Goal: Obtain resource: Download file/media

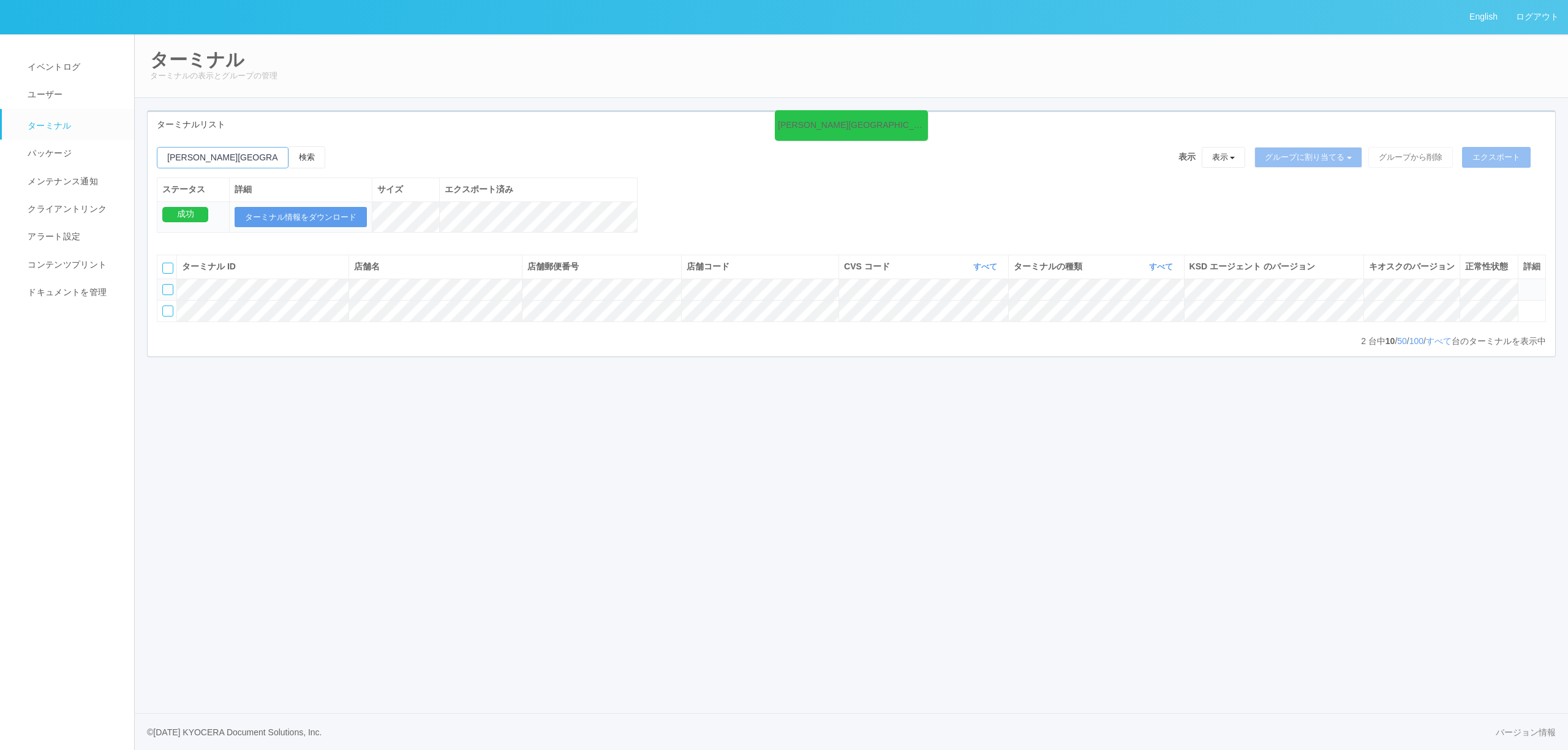
drag, startPoint x: 245, startPoint y: 161, endPoint x: 0, endPoint y: 163, distance: 245.0
click at [0, 161] on div "English ログアウト イベントログ ユーザー ターミナル パッケージ メンテナンス通知 クライアントリンク アラート設定 コンテンツプリント ドキュメン…" at bounding box center [784, 375] width 1568 height 750
paste input "011362"
type input "011362"
click at [332, 161] on div "検索" at bounding box center [250, 162] width 187 height 31
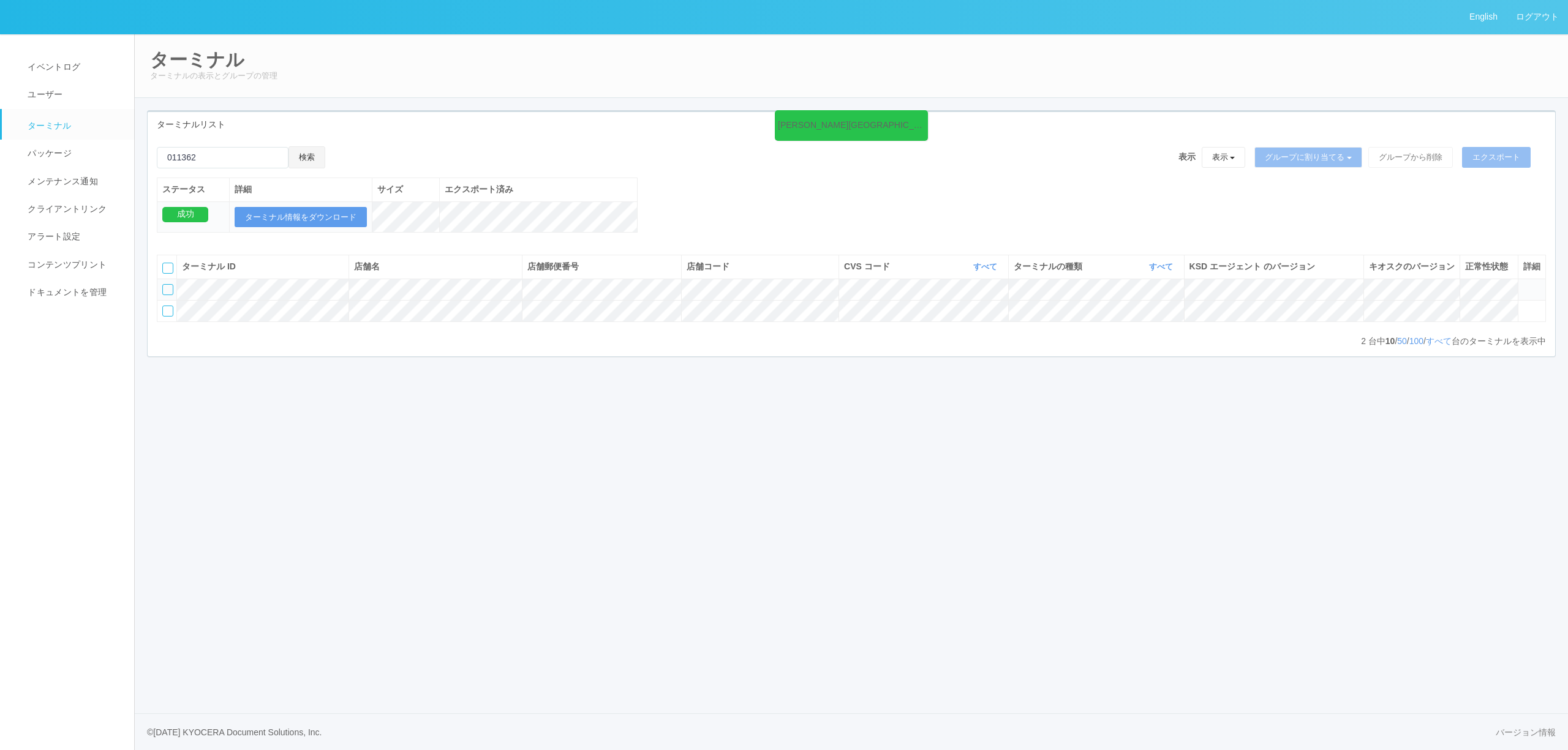
click at [307, 161] on button "検索" at bounding box center [307, 158] width 37 height 22
click at [1523, 306] on icon at bounding box center [1523, 306] width 0 height 0
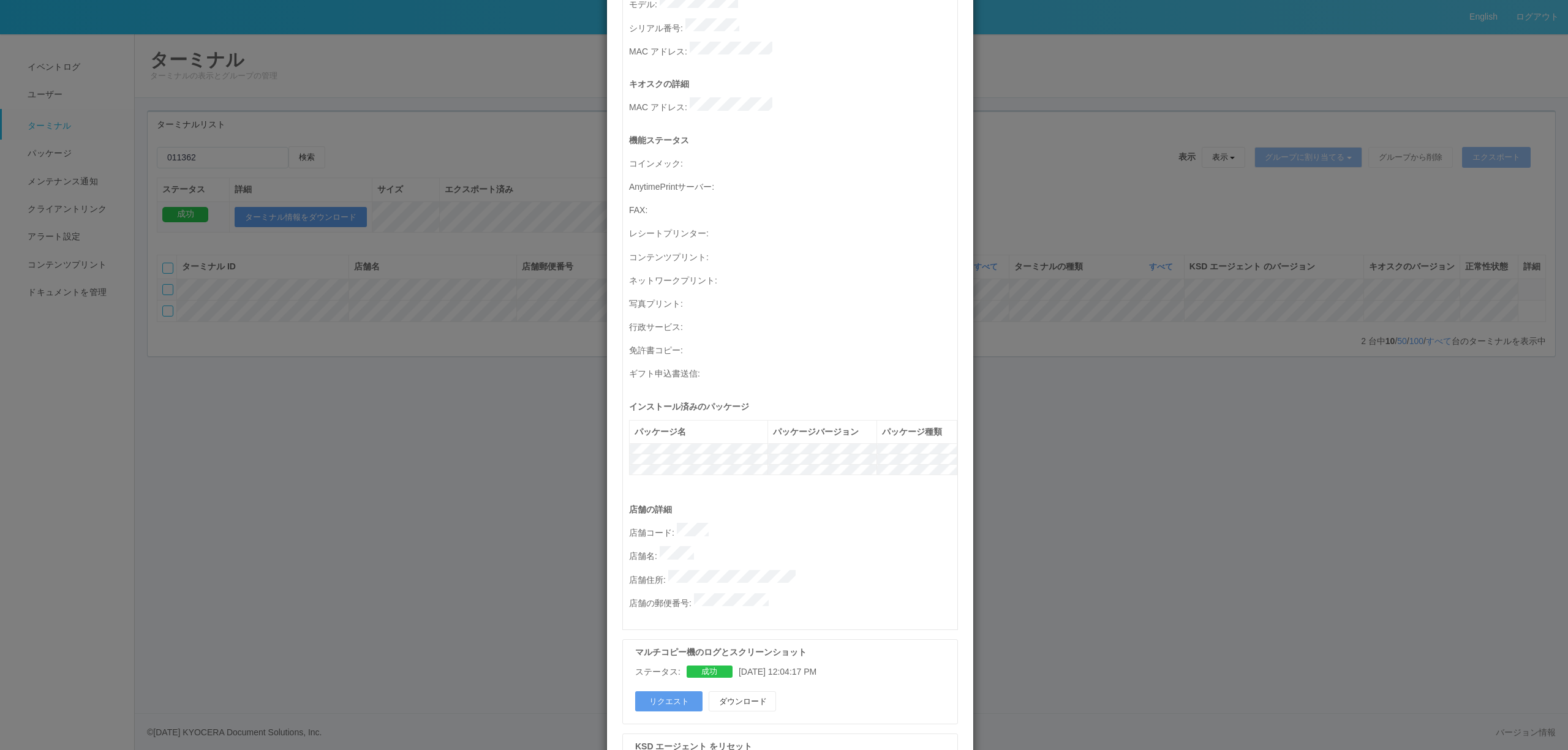
scroll to position [245, 0]
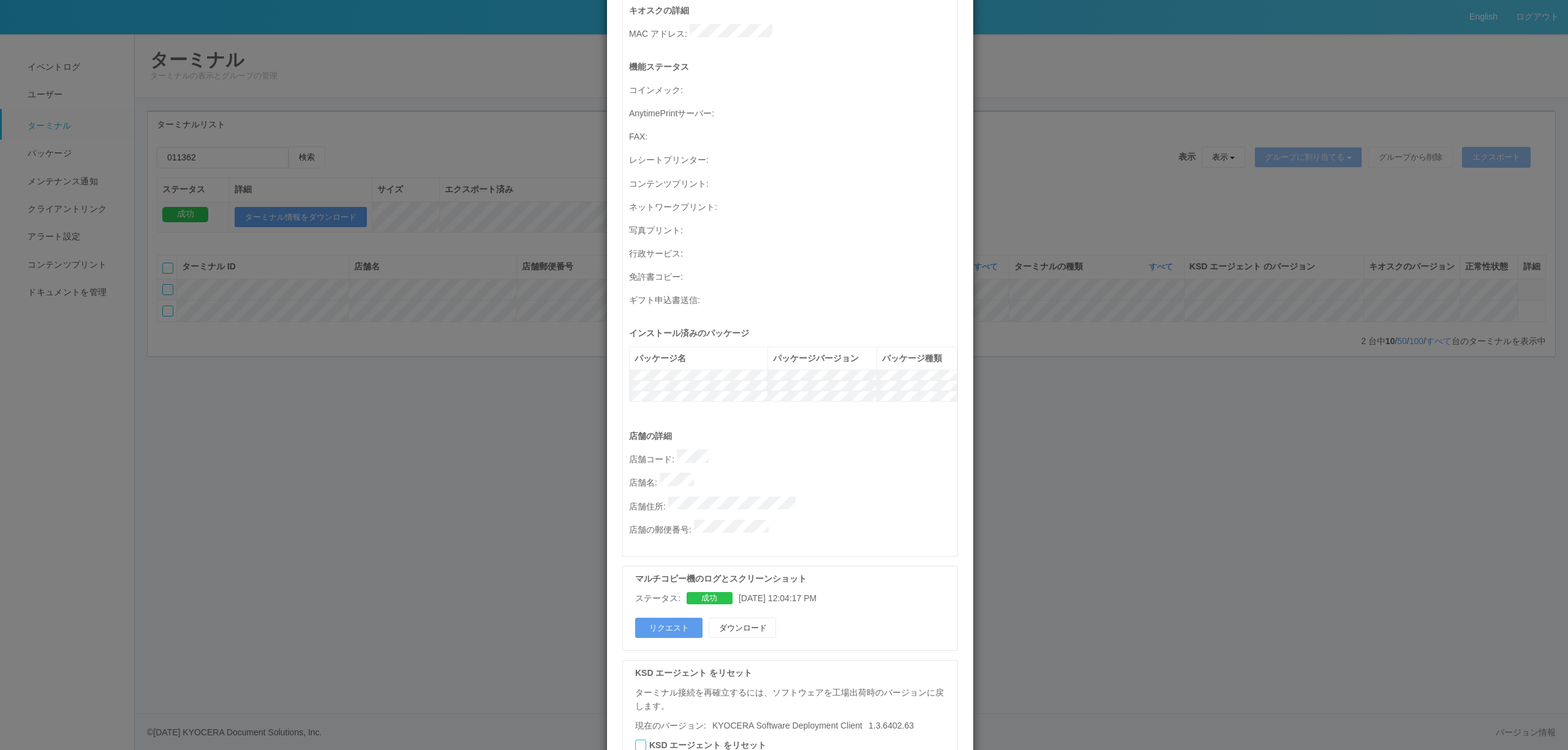
click at [1091, 547] on div "ターミナルの詳細 詳細 S.M.A.R.T 接続ステータス 最終接続日時 : [DATE] 06:03:44 AM マルチコピー機の詳細 モデル : シリアル…" at bounding box center [784, 375] width 1568 height 750
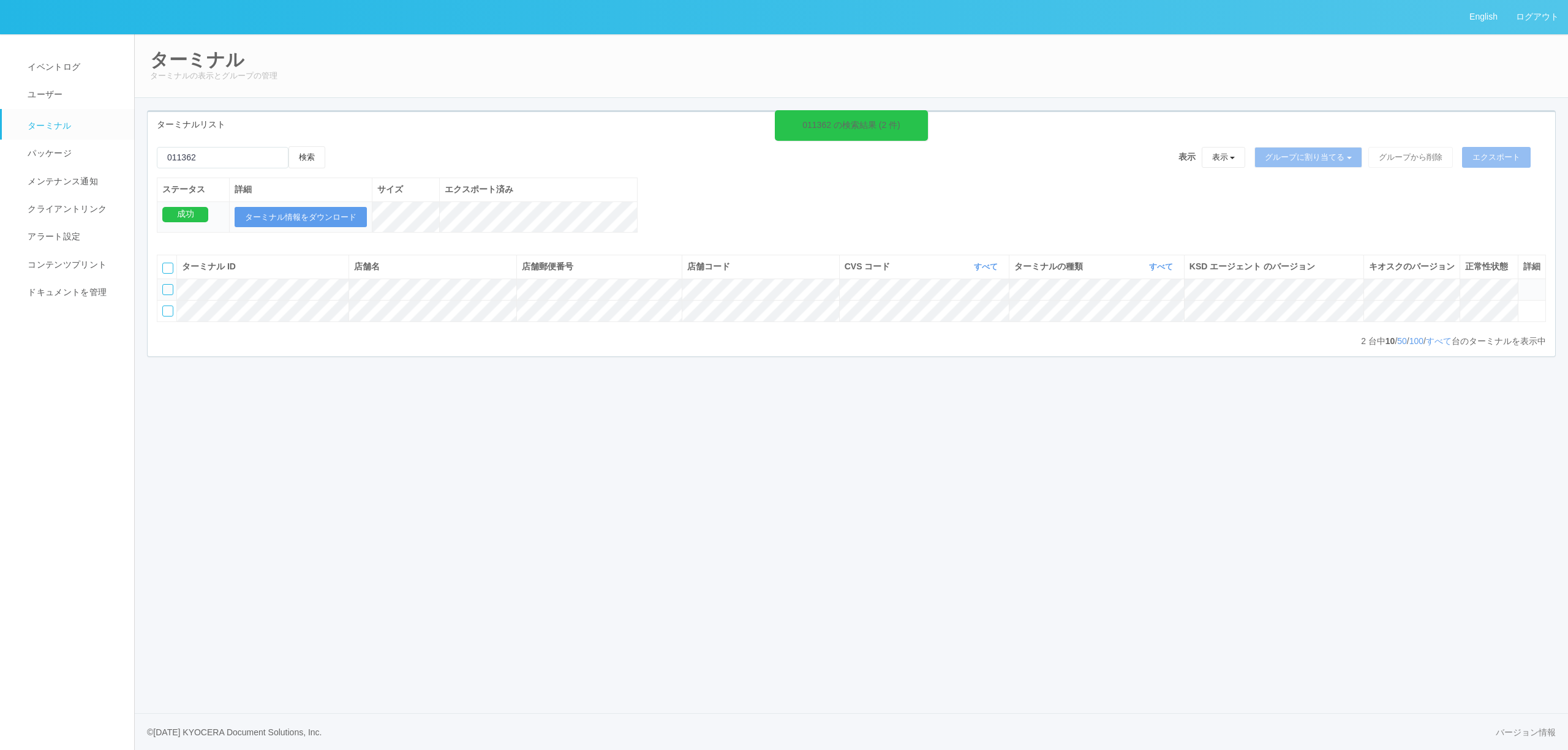
click at [867, 469] on div "English ログアウト イベントログ ユーザー ターミナル パッケージ メンテナンス通知 クライアントリンク アラート設定 コンテンツプリント ドキュメン…" at bounding box center [784, 375] width 1568 height 750
click at [1523, 306] on icon at bounding box center [1523, 306] width 0 height 0
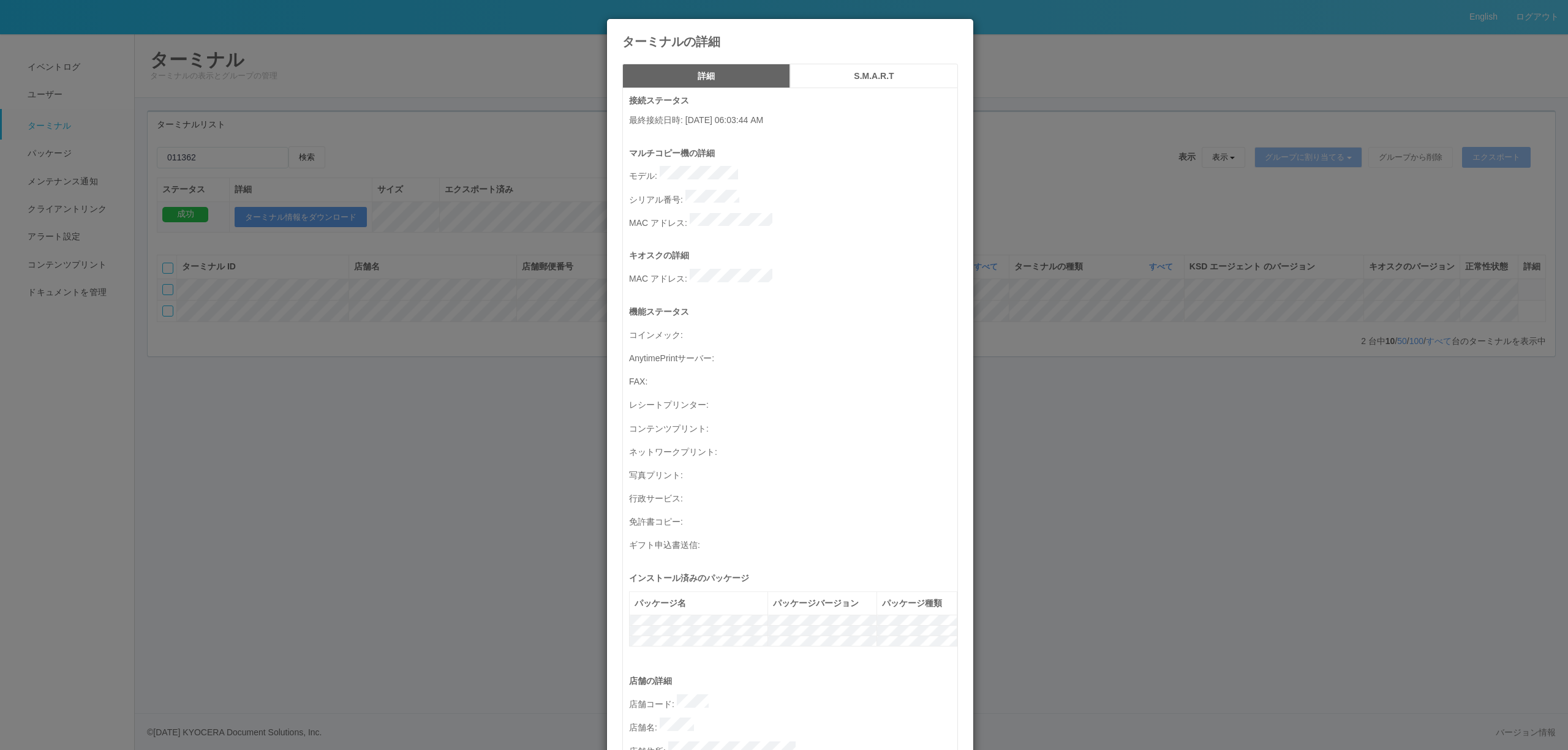
scroll to position [326, 0]
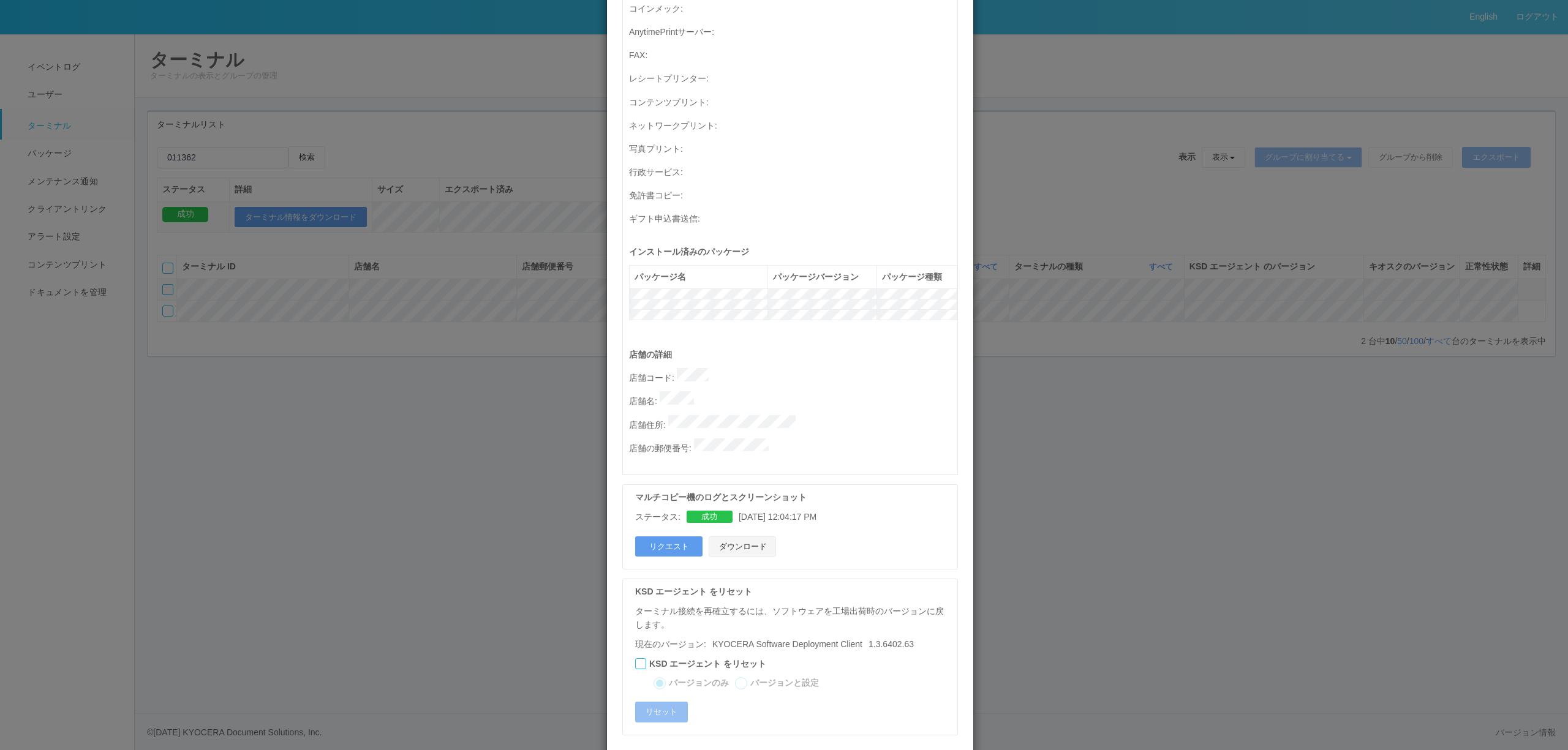
click at [745, 536] on button "ダウンロード" at bounding box center [743, 546] width 67 height 21
click at [92, 152] on div "ターミナルの詳細 詳細 S.M.A.R.T 接続ステータス 最終接続日時 : [DATE] 06:03:44 AM マルチコピー機の詳細 モデル : シリアル…" at bounding box center [784, 375] width 1568 height 750
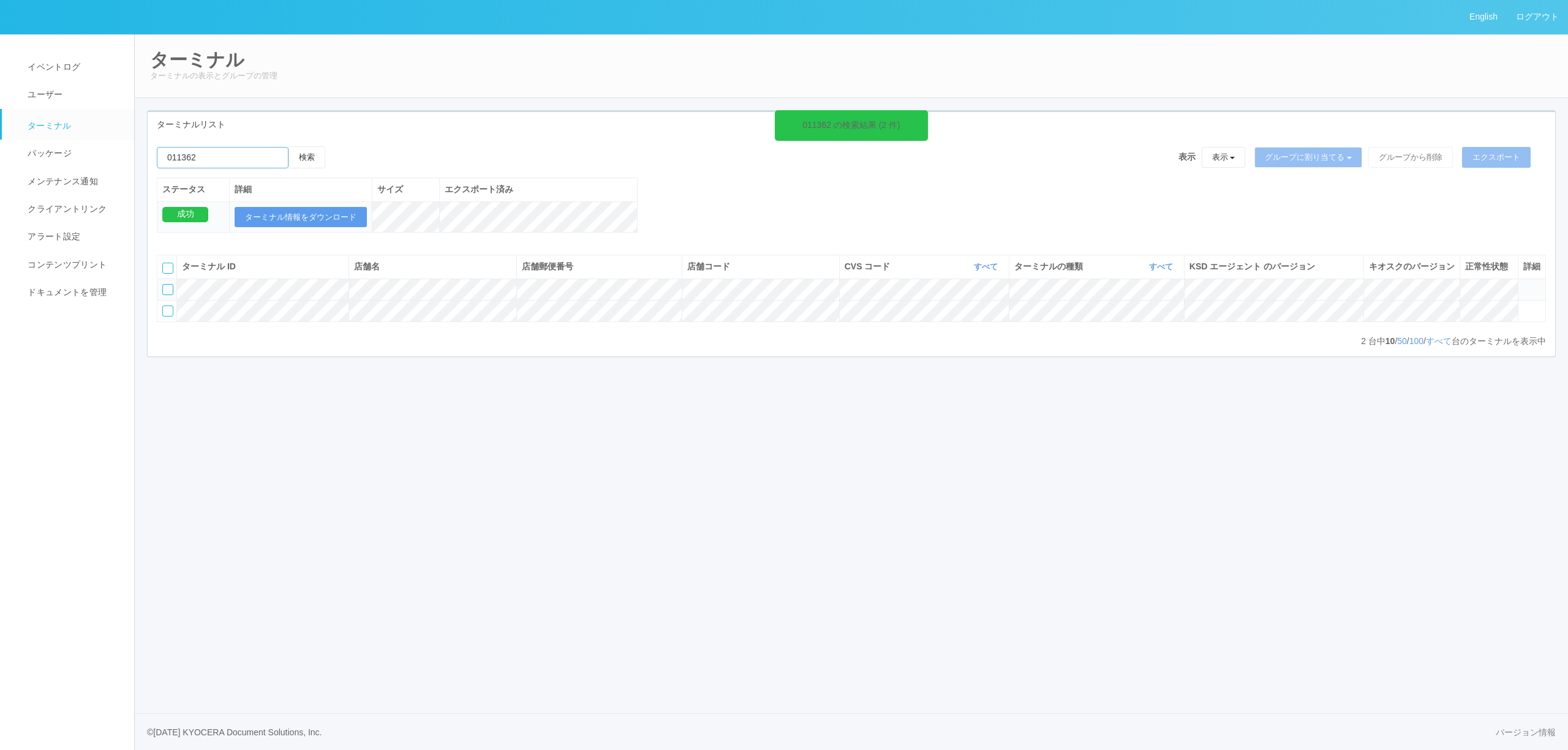
drag, startPoint x: 214, startPoint y: 159, endPoint x: 0, endPoint y: 173, distance: 214.5
click at [0, 173] on div "English ログアウト イベントログ ユーザー ターミナル パッケージ メンテナンス通知 クライアントリンク アラート設定 コンテンツプリント ドキュメン…" at bounding box center [784, 375] width 1568 height 750
click at [288, 147] on button "検索" at bounding box center [307, 158] width 37 height 22
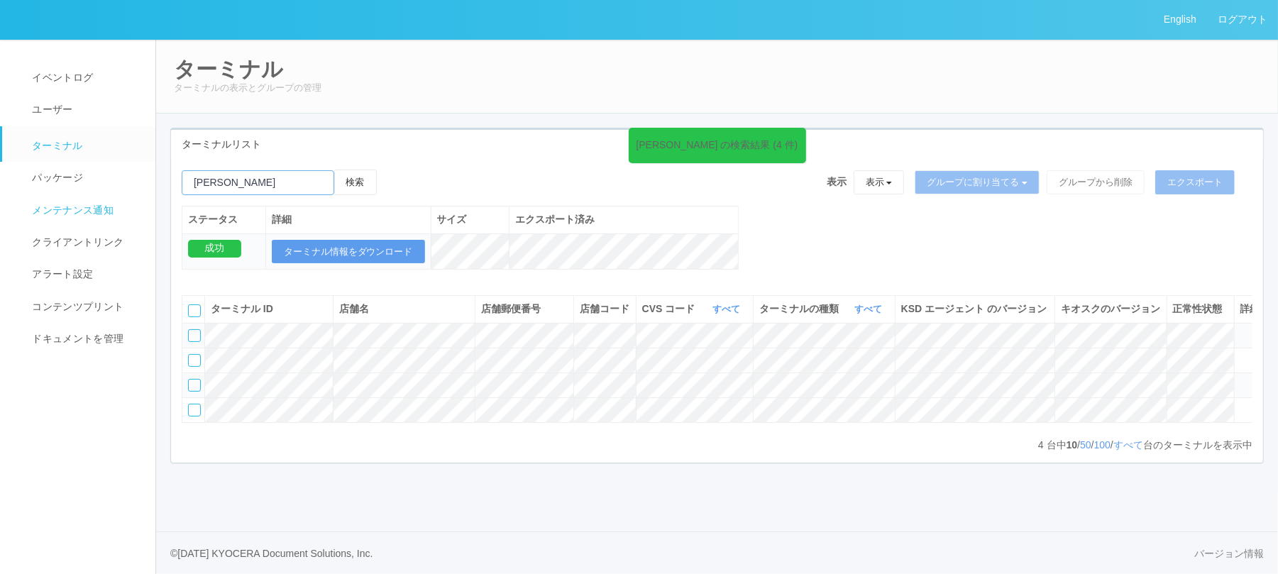
drag, startPoint x: 267, startPoint y: 190, endPoint x: 27, endPoint y: 204, distance: 240.2
click at [0, 206] on html "English ログアウト イベントログ ユーザー ターミナル パッケージ メンテナンス通知 クライアントリンク アラート設定 コンテンツプリント ドキュメン…" at bounding box center [639, 287] width 1278 height 574
paste input "[GEOGRAPHIC_DATA]の里"
type input "[GEOGRAPHIC_DATA]の里"
click at [348, 192] on button "検索" at bounding box center [355, 183] width 43 height 26
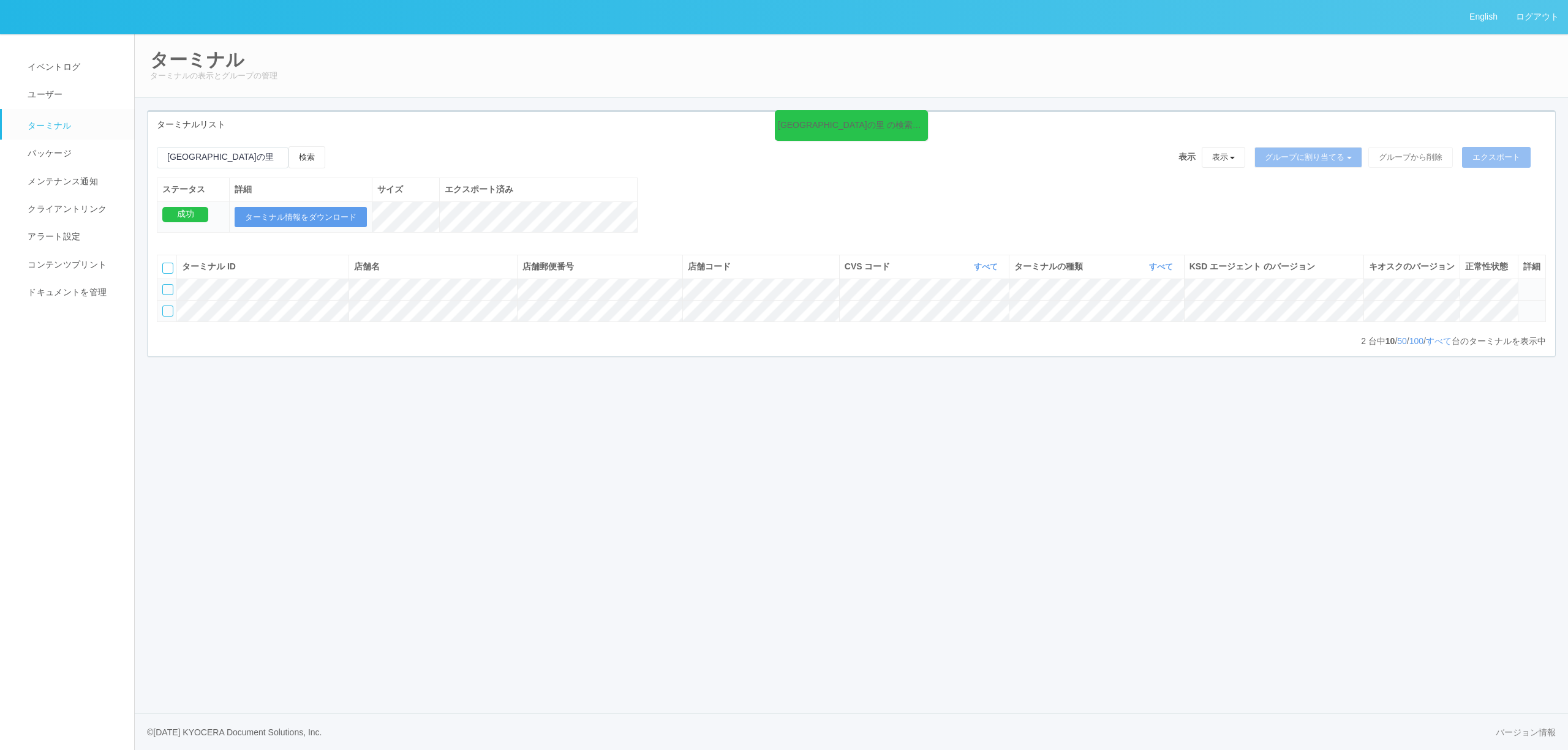
click at [1523, 306] on icon at bounding box center [1523, 306] width 0 height 0
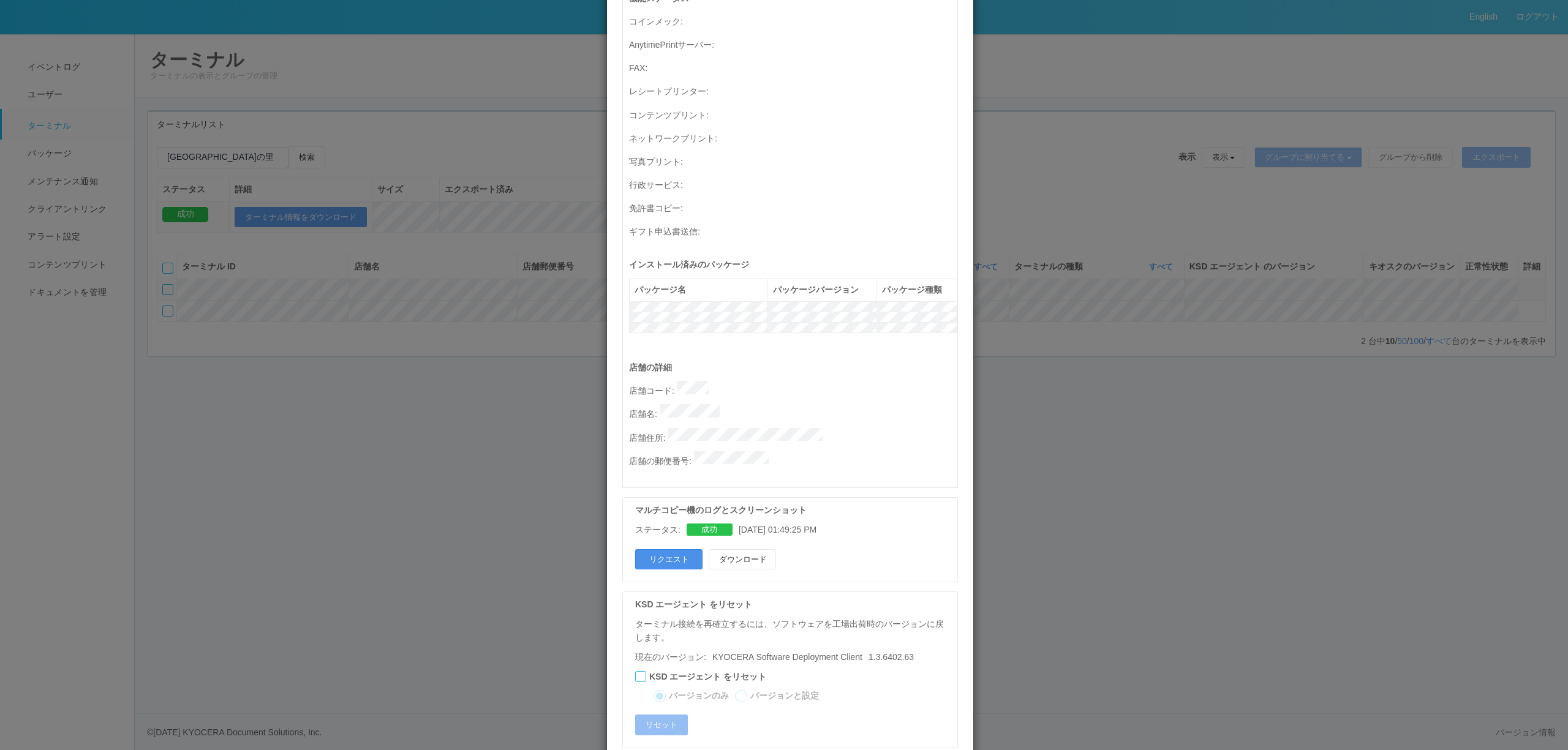
scroll to position [350, 0]
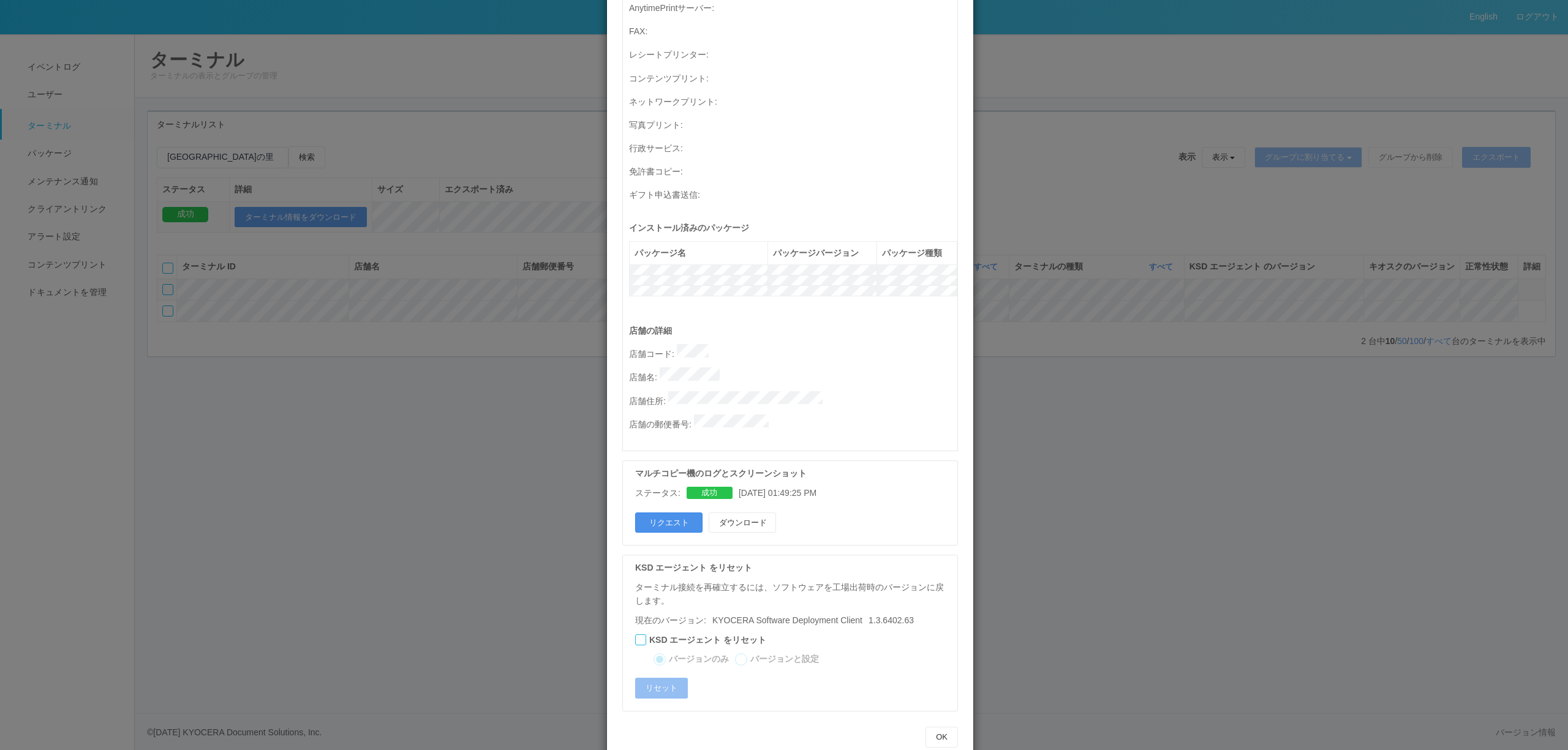
click at [680, 513] on button "リクエスト" at bounding box center [669, 523] width 67 height 21
drag, startPoint x: 1308, startPoint y: 403, endPoint x: 741, endPoint y: 570, distance: 591.1
click at [1291, 412] on div "ターミナルの詳細 詳細 S.M.A.R.T 接続ステータス 最終接続日時 : [DATE] 06:03:47 AM マルチコピー機の詳細 モデル : シリアル…" at bounding box center [784, 375] width 1568 height 750
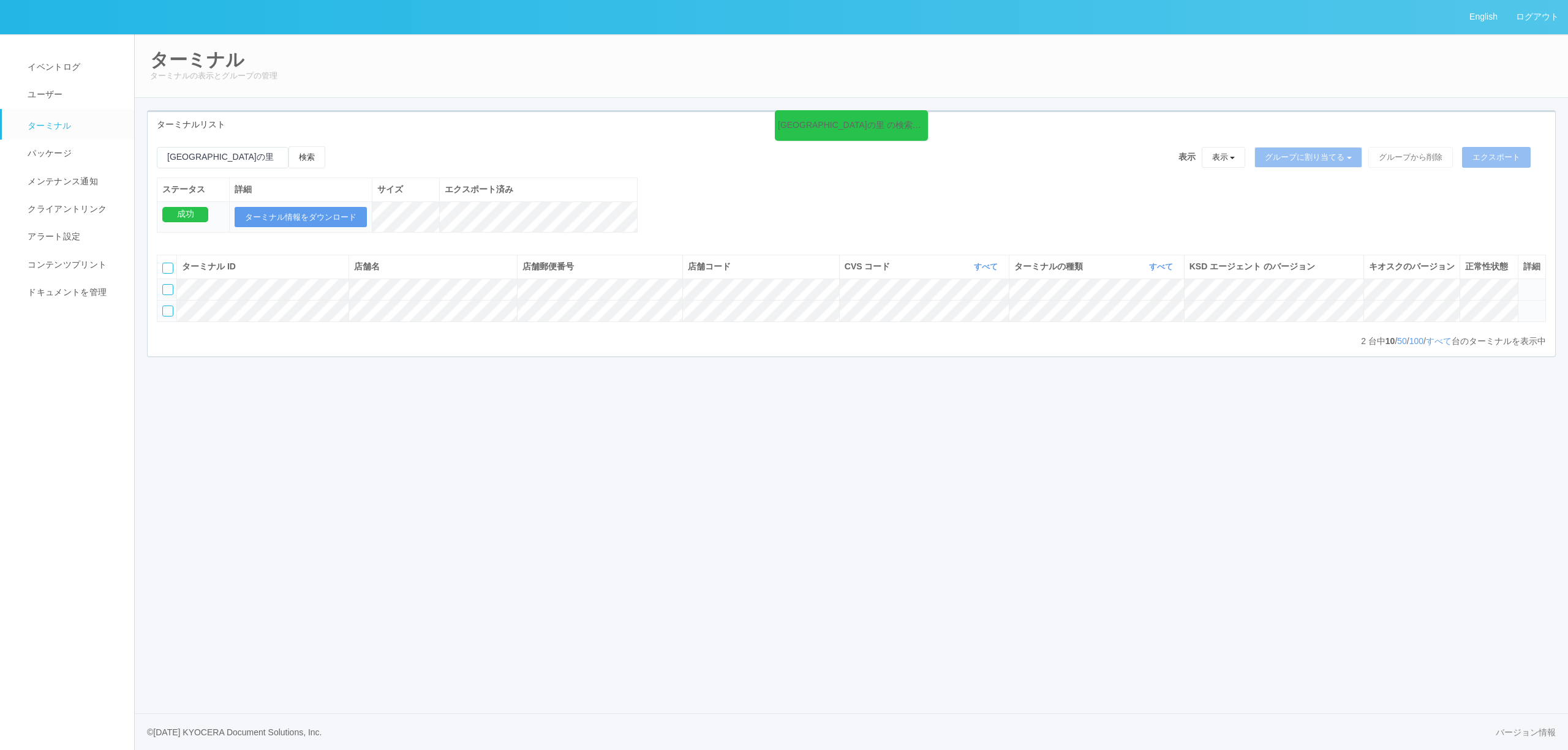
click at [1523, 306] on icon at bounding box center [1523, 306] width 0 height 0
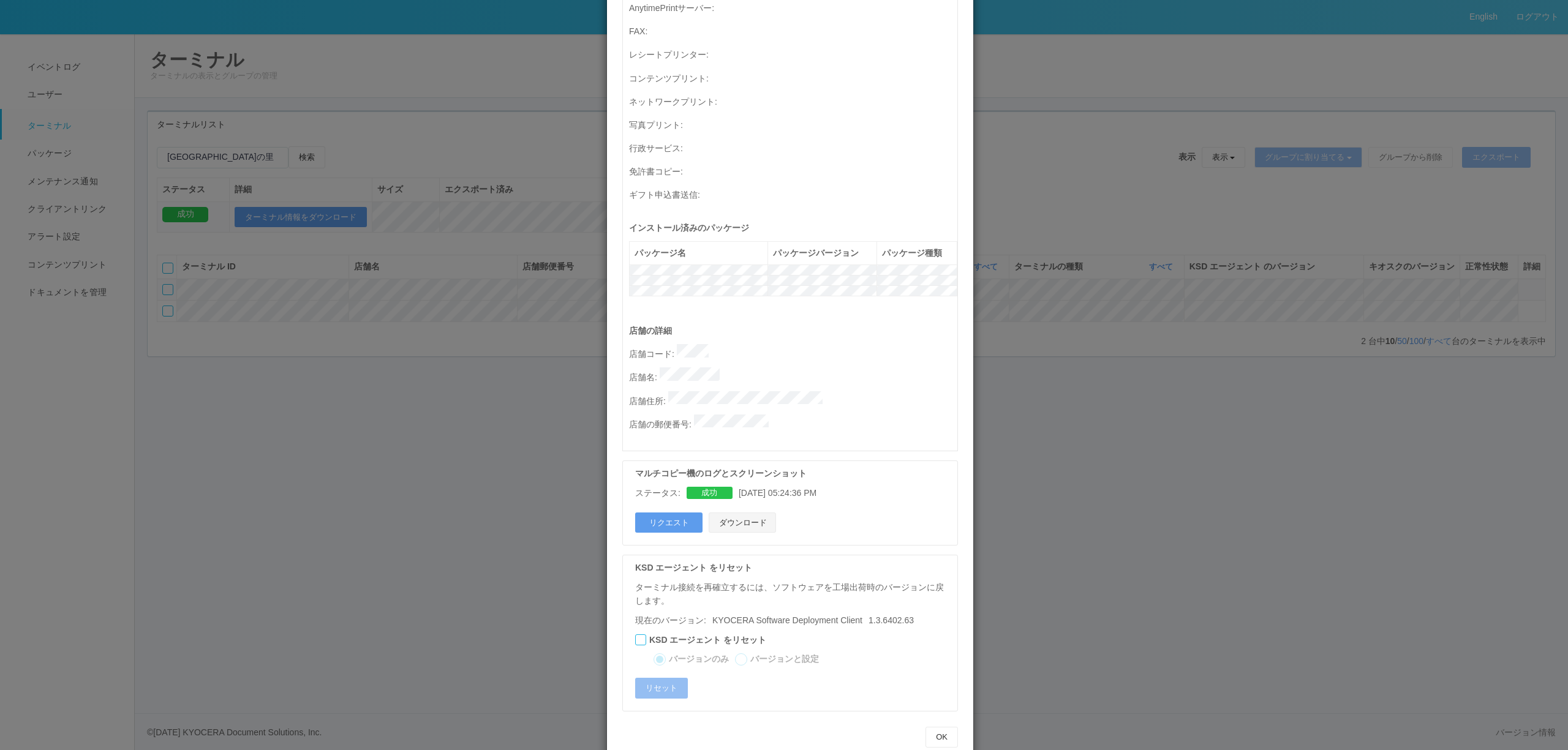
click at [715, 513] on button "ダウンロード" at bounding box center [743, 523] width 67 height 21
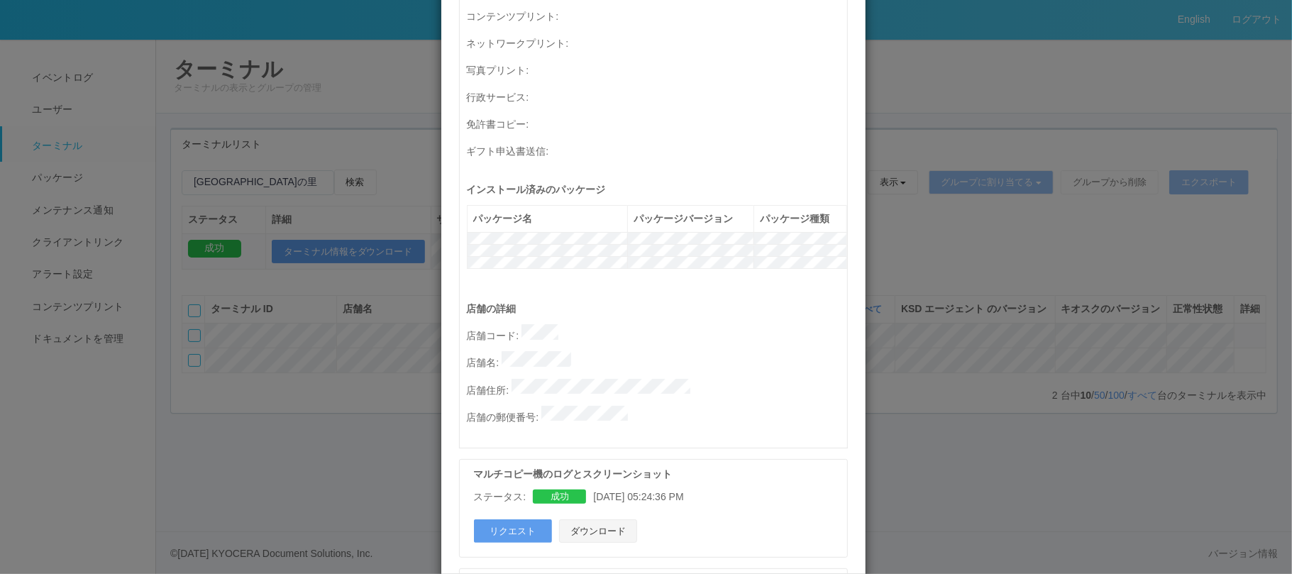
scroll to position [500, 0]
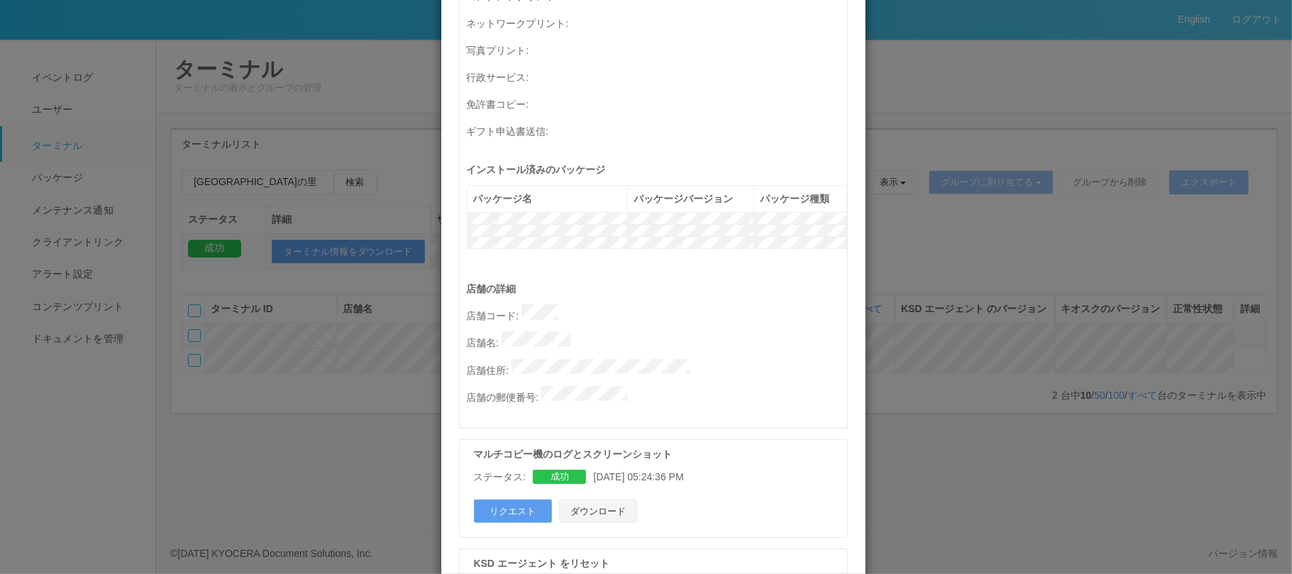
click at [577, 499] on button "ダウンロード" at bounding box center [598, 511] width 78 height 24
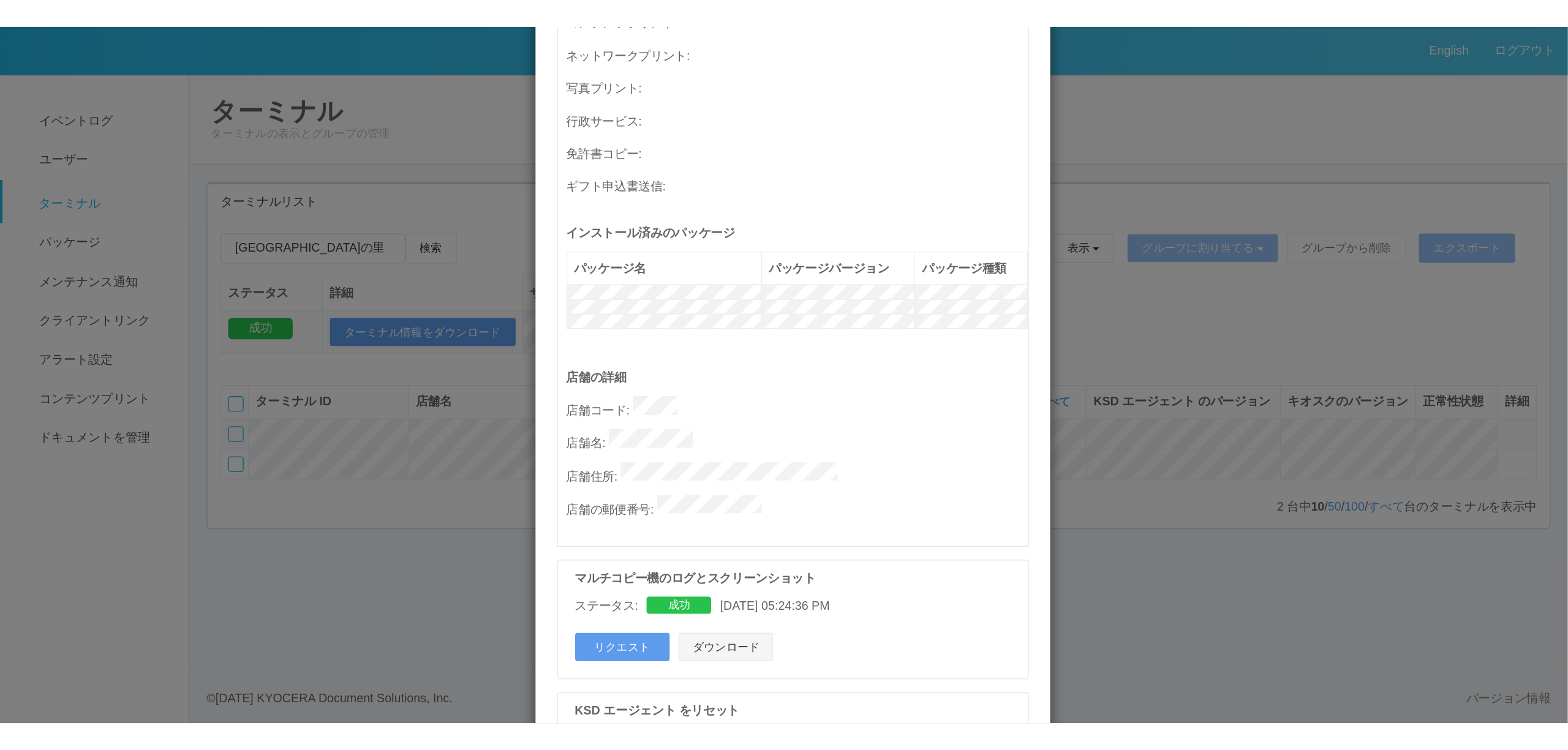
scroll to position [350, 0]
